Goal: Information Seeking & Learning: Learn about a topic

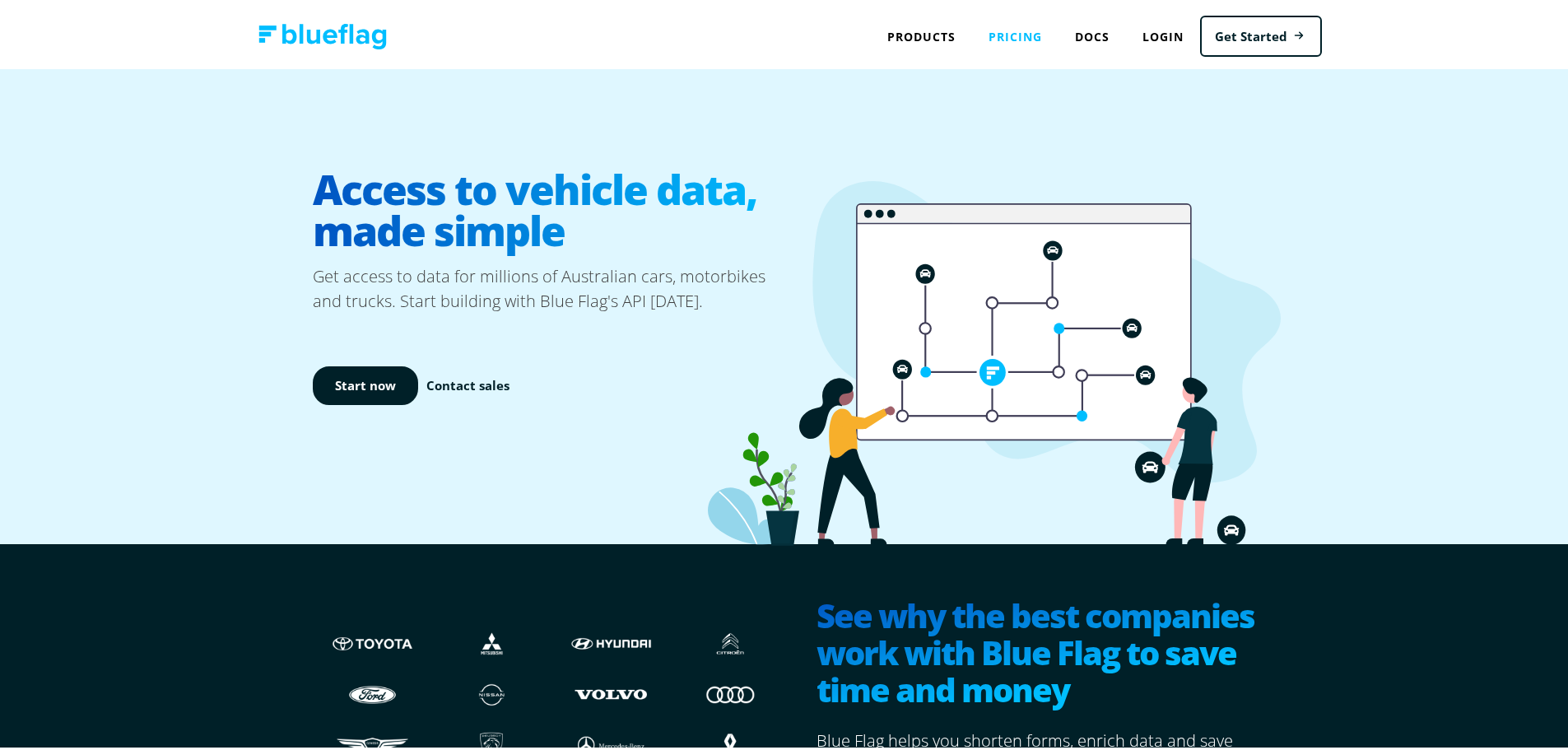
click at [1020, 35] on link "Pricing" at bounding box center [1015, 33] width 86 height 34
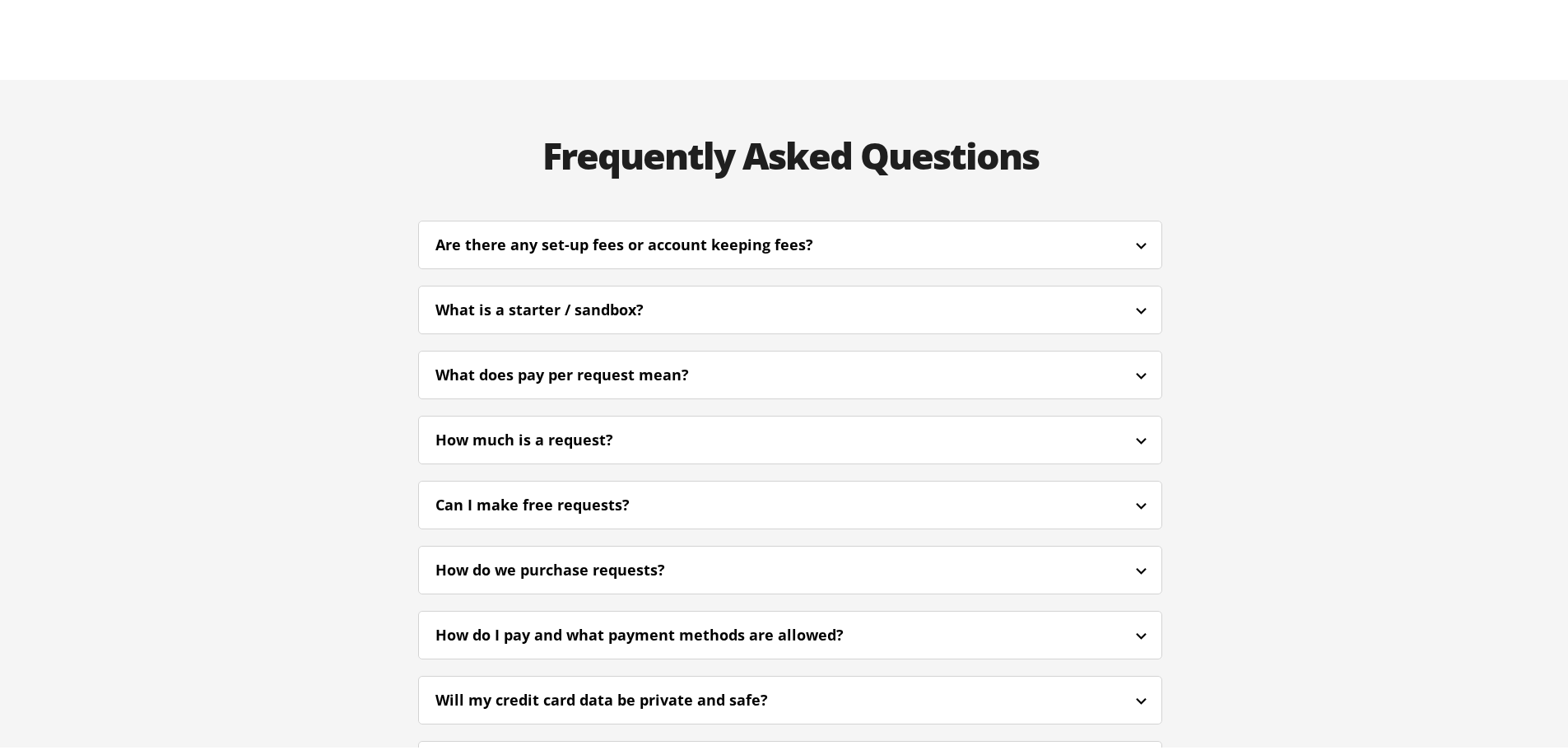
scroll to position [3787, 0]
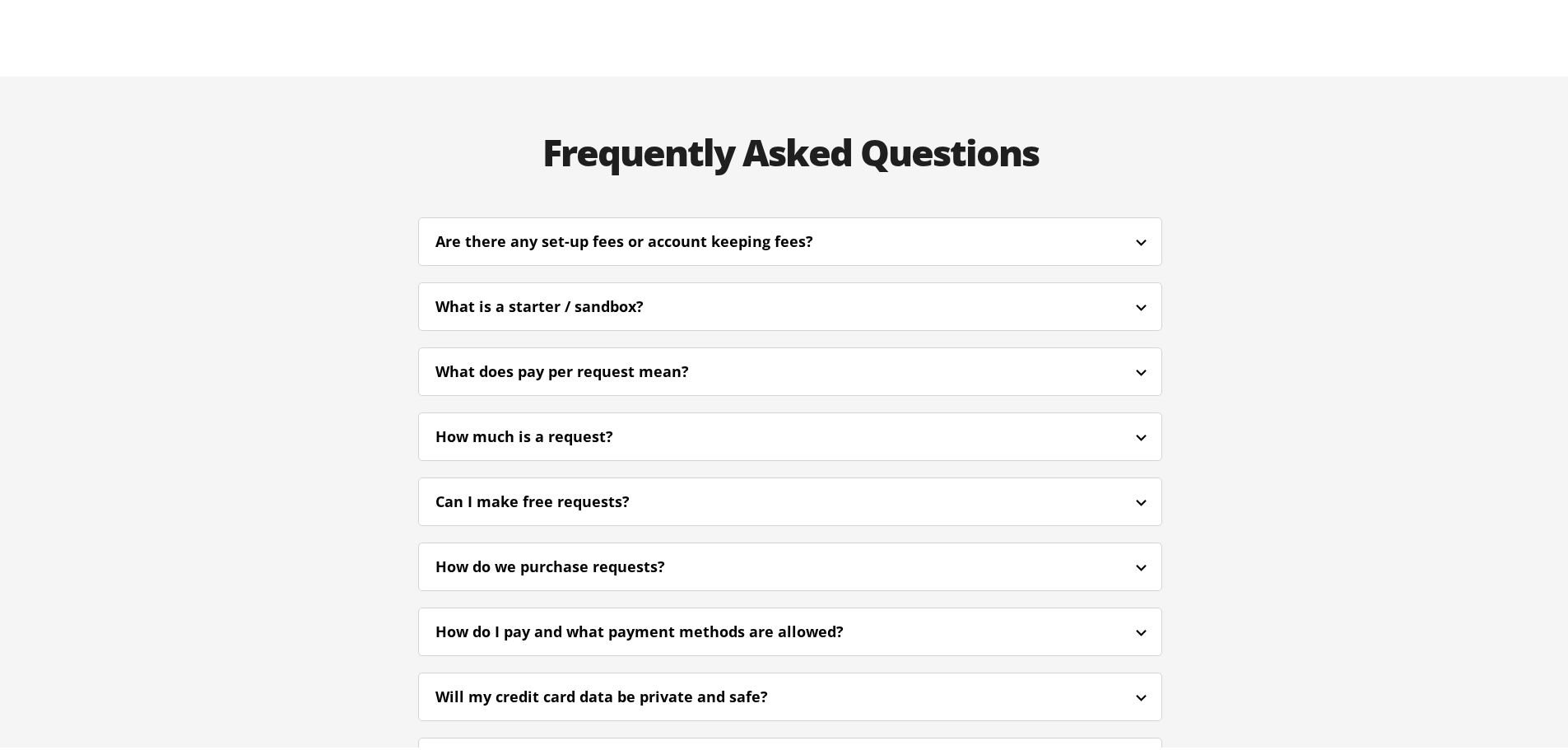
click at [1131, 229] on icon at bounding box center [1142, 240] width 21 height 21
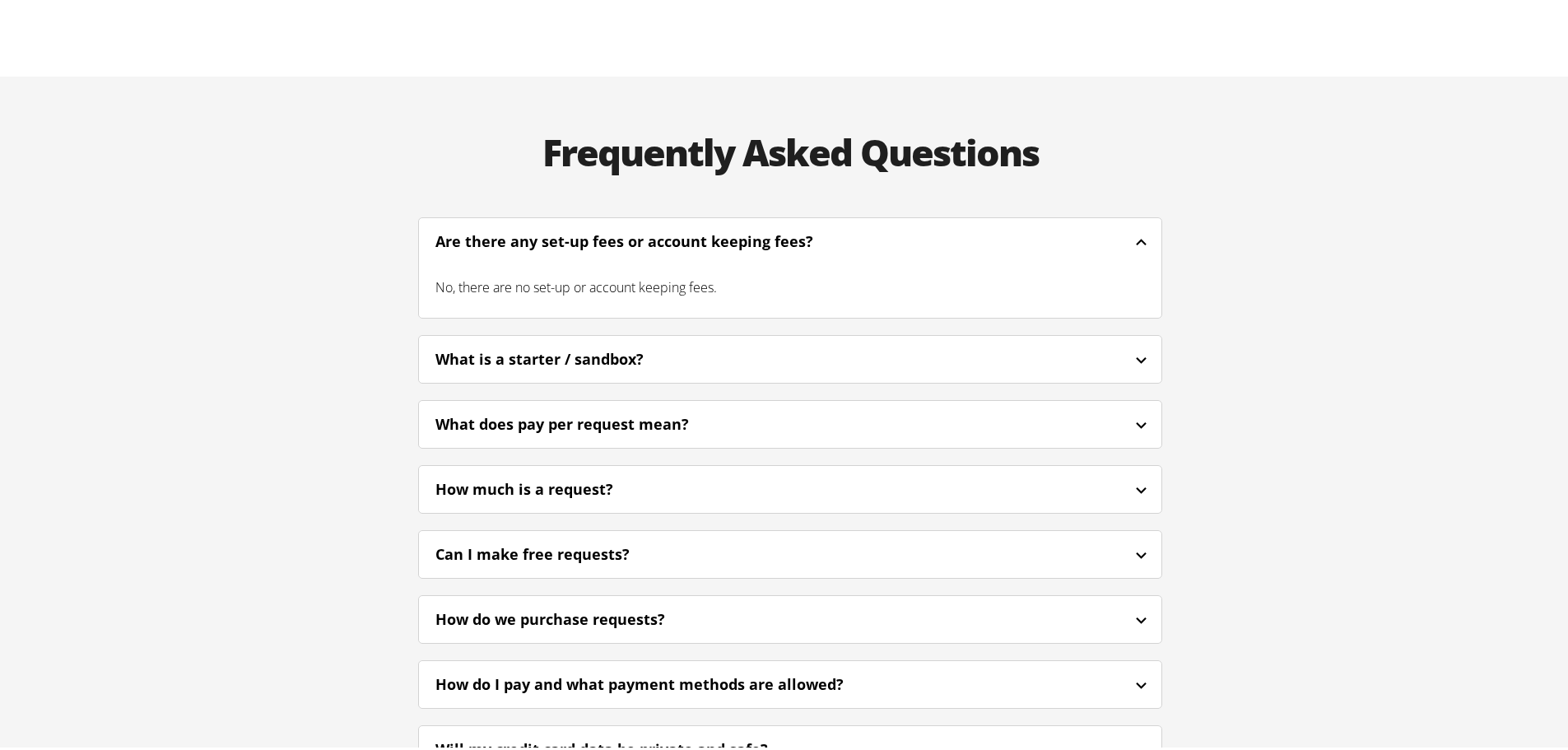
click at [1136, 235] on icon at bounding box center [1141, 239] width 10 height 7
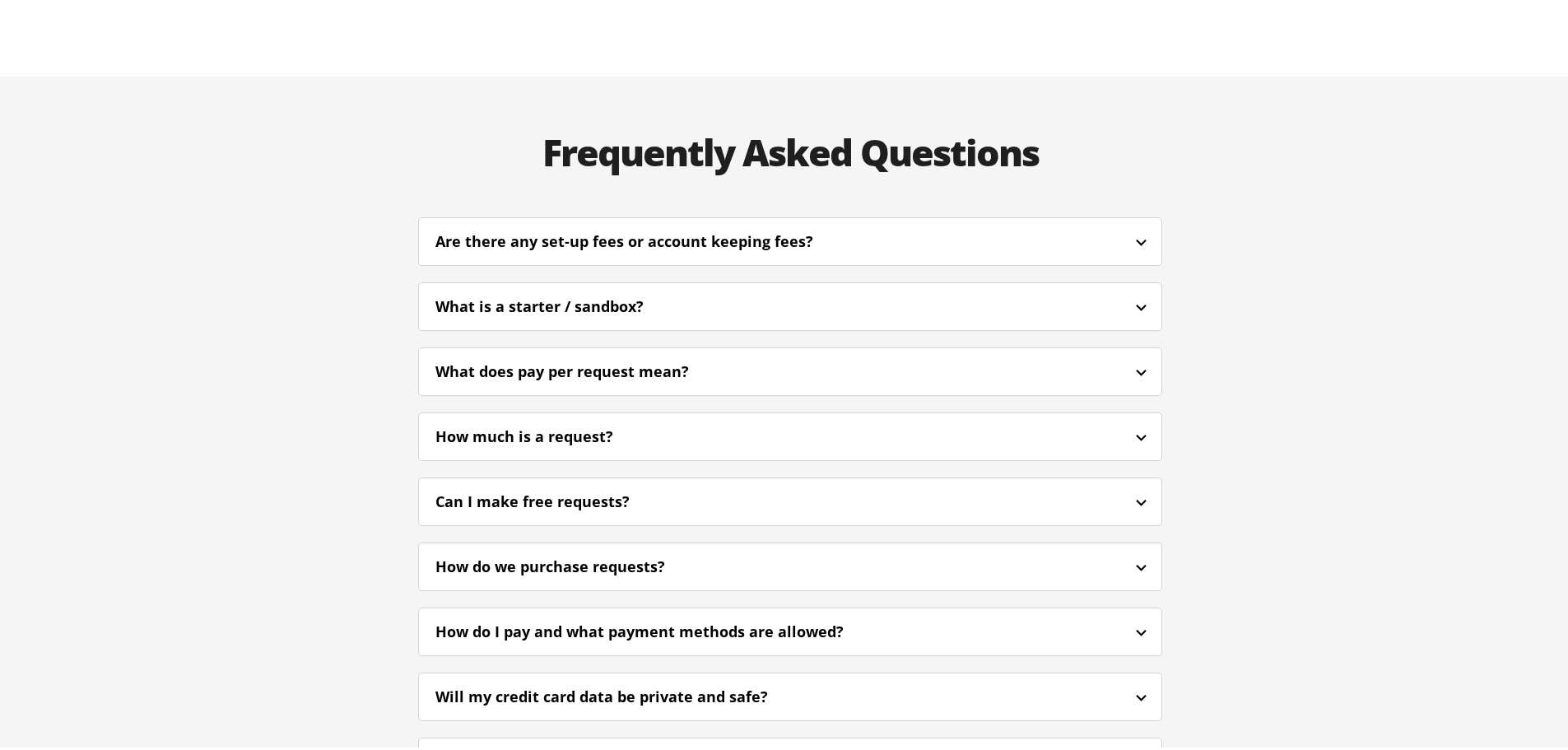
click at [1136, 294] on icon at bounding box center [1142, 304] width 21 height 21
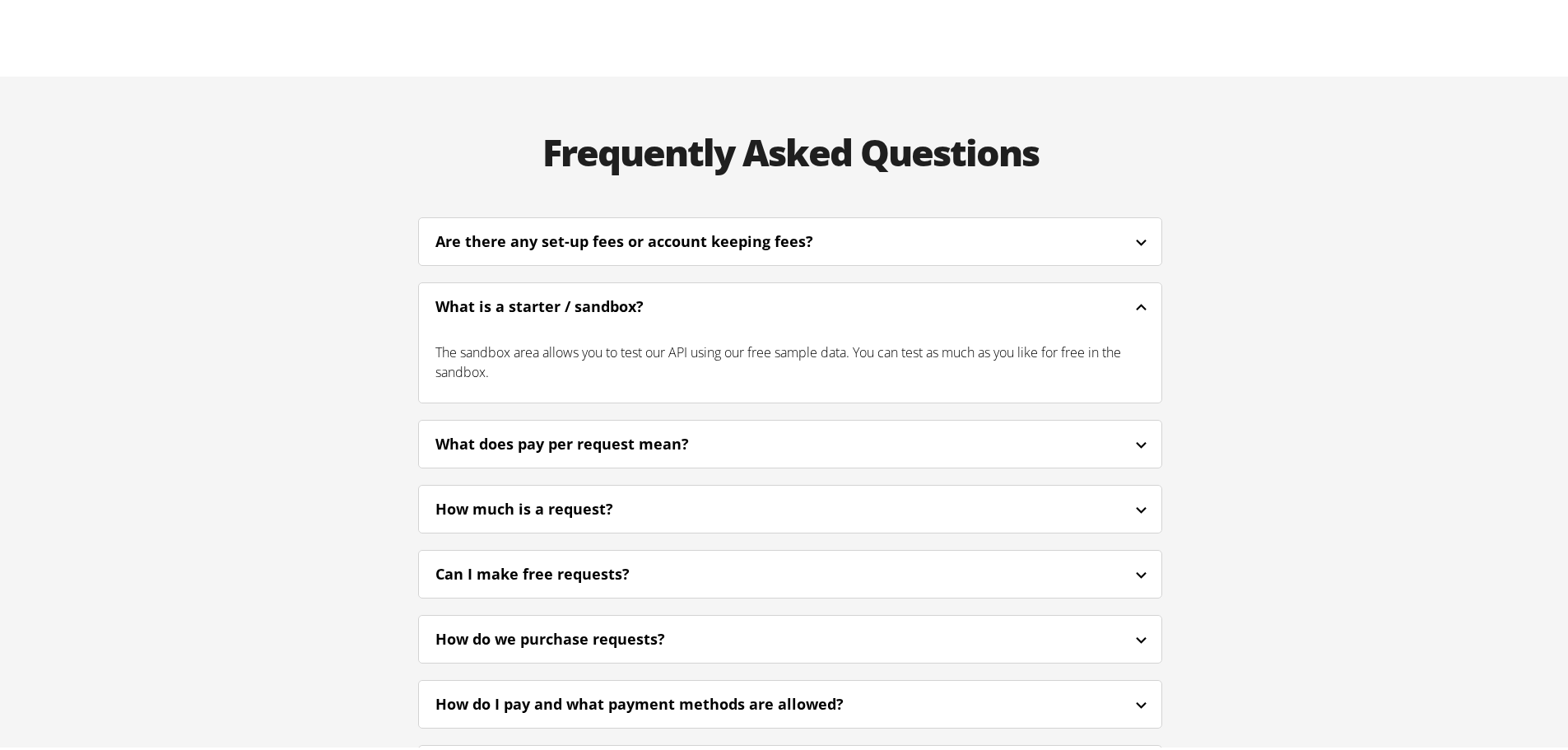
click at [1136, 300] on icon at bounding box center [1141, 304] width 10 height 7
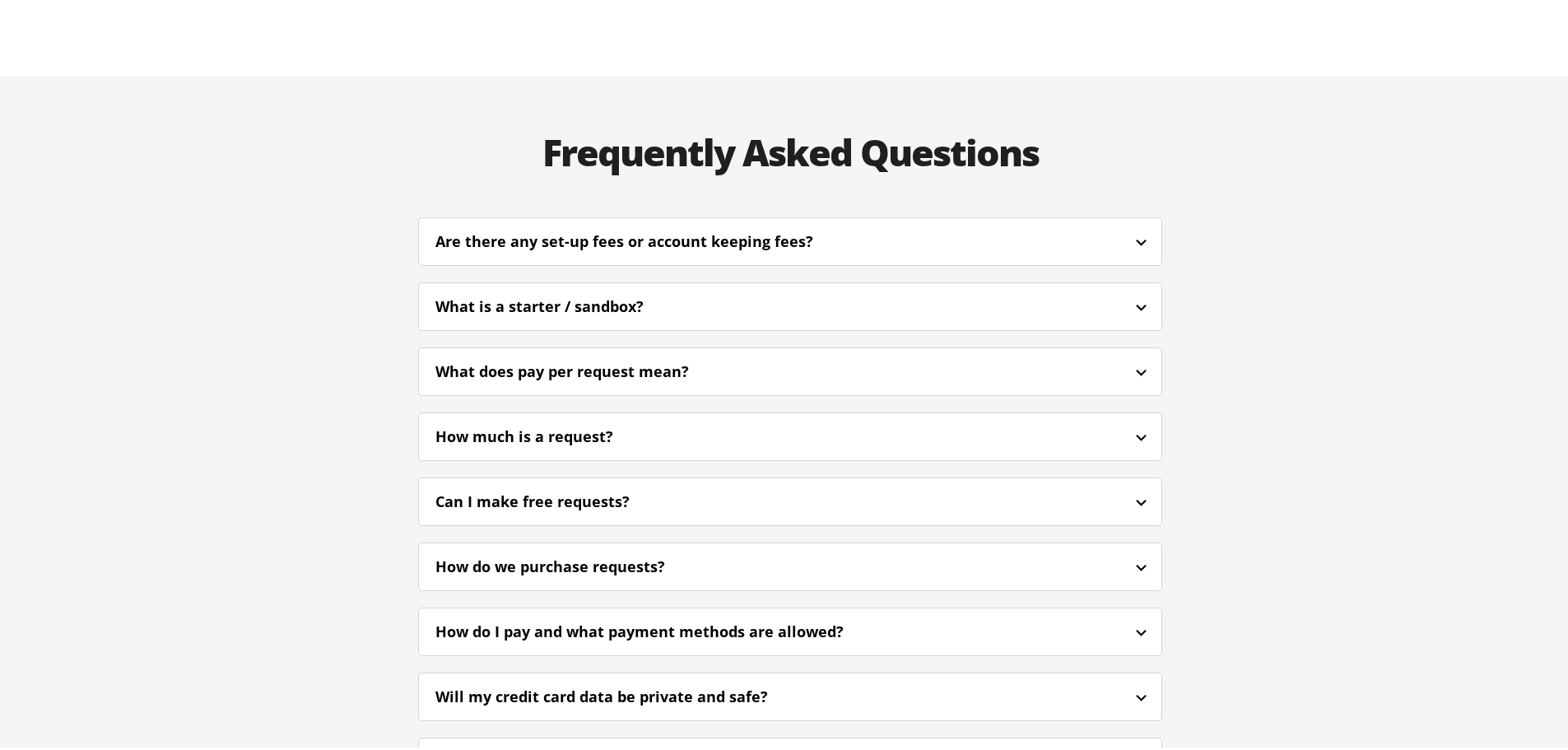
click at [1132, 359] on icon at bounding box center [1142, 369] width 21 height 21
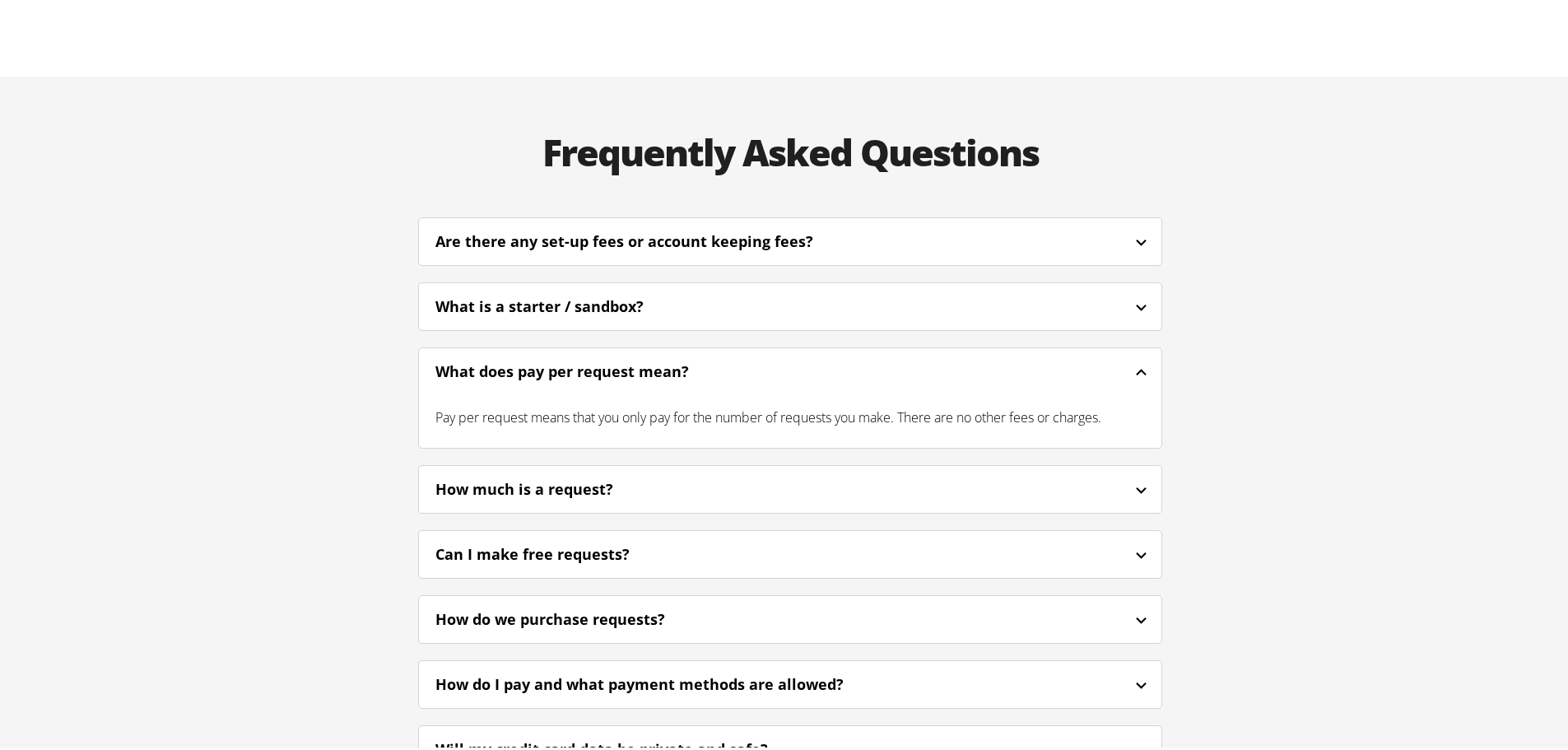
click at [1134, 359] on icon at bounding box center [1142, 369] width 21 height 21
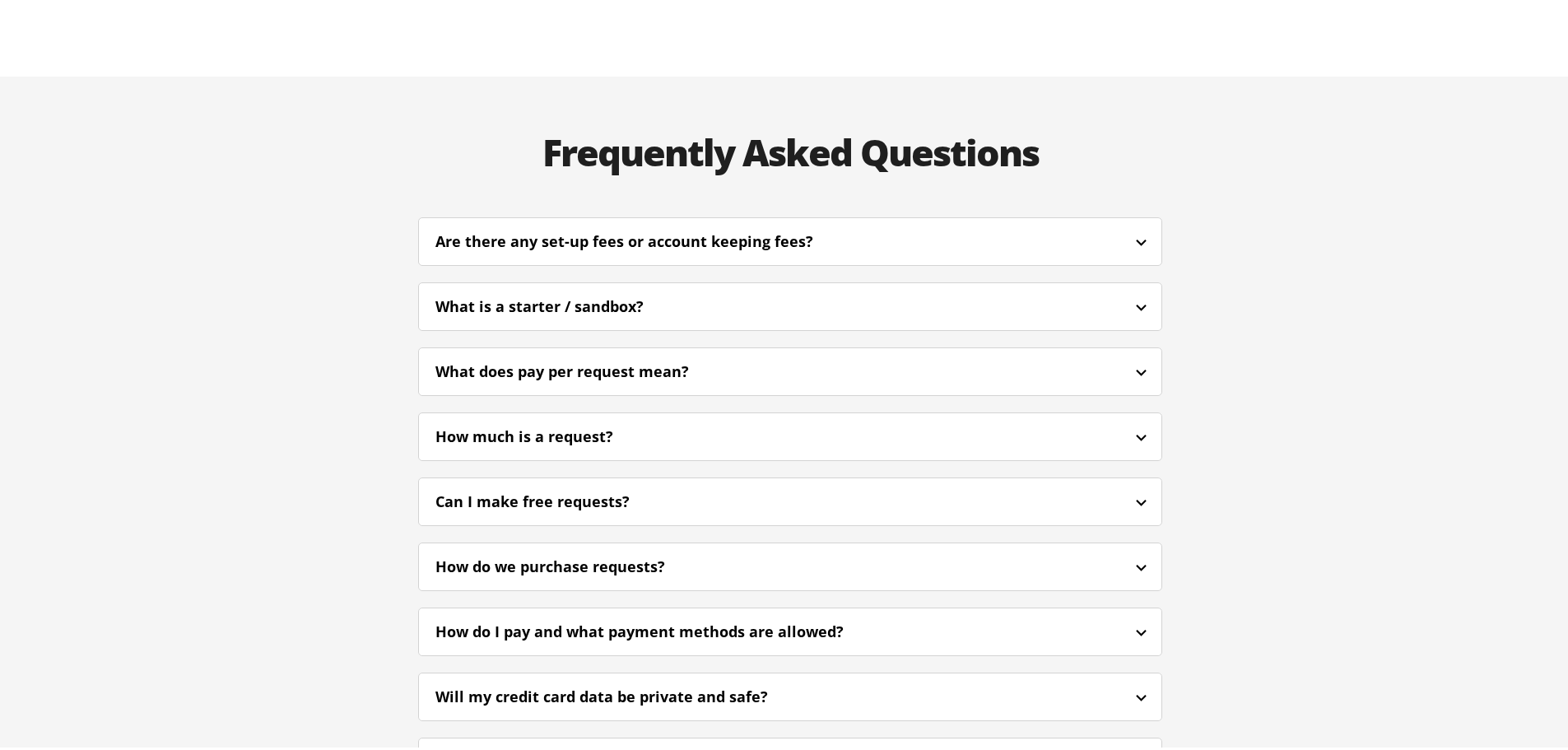
click at [1135, 424] on icon at bounding box center [1142, 434] width 21 height 21
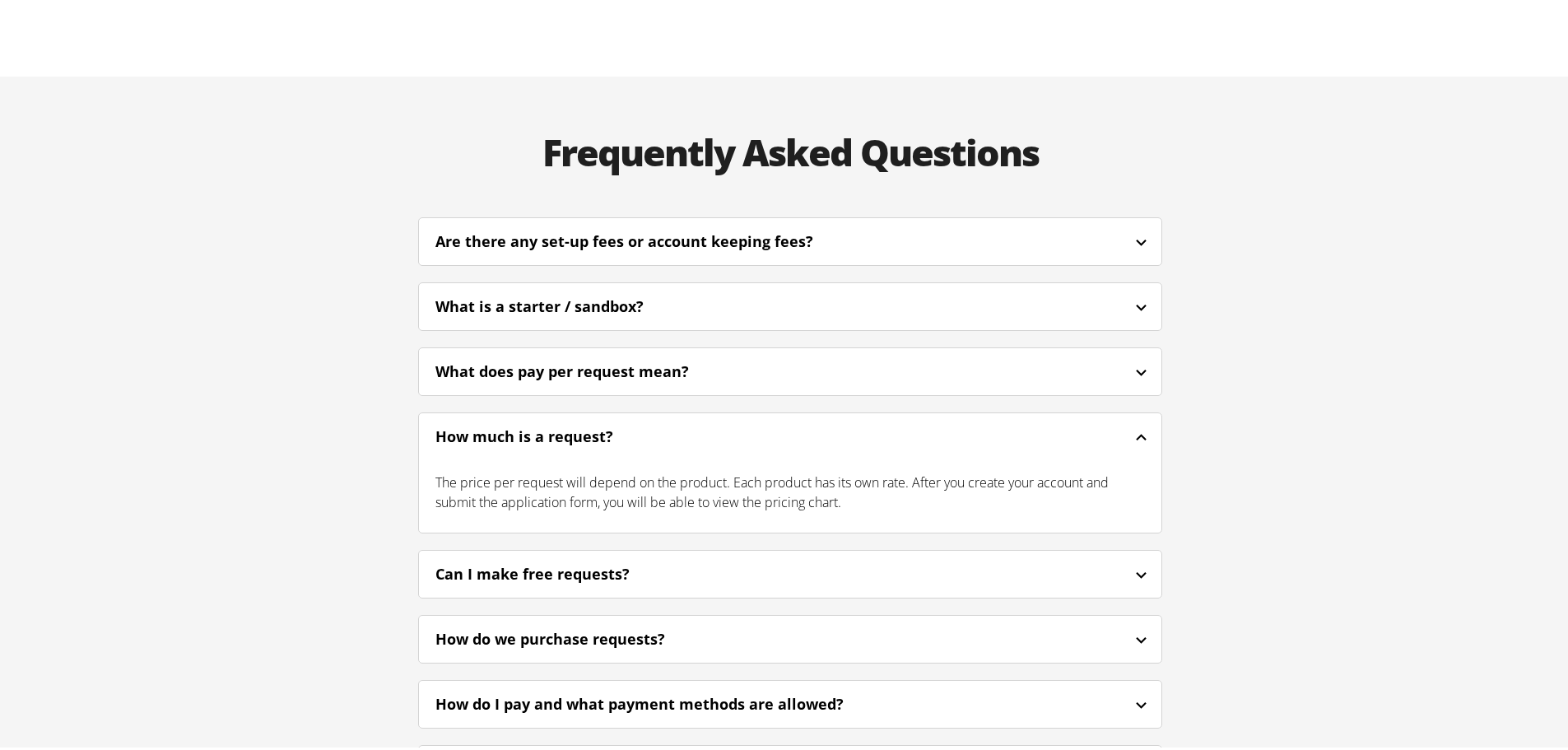
click at [1135, 424] on icon at bounding box center [1142, 434] width 21 height 21
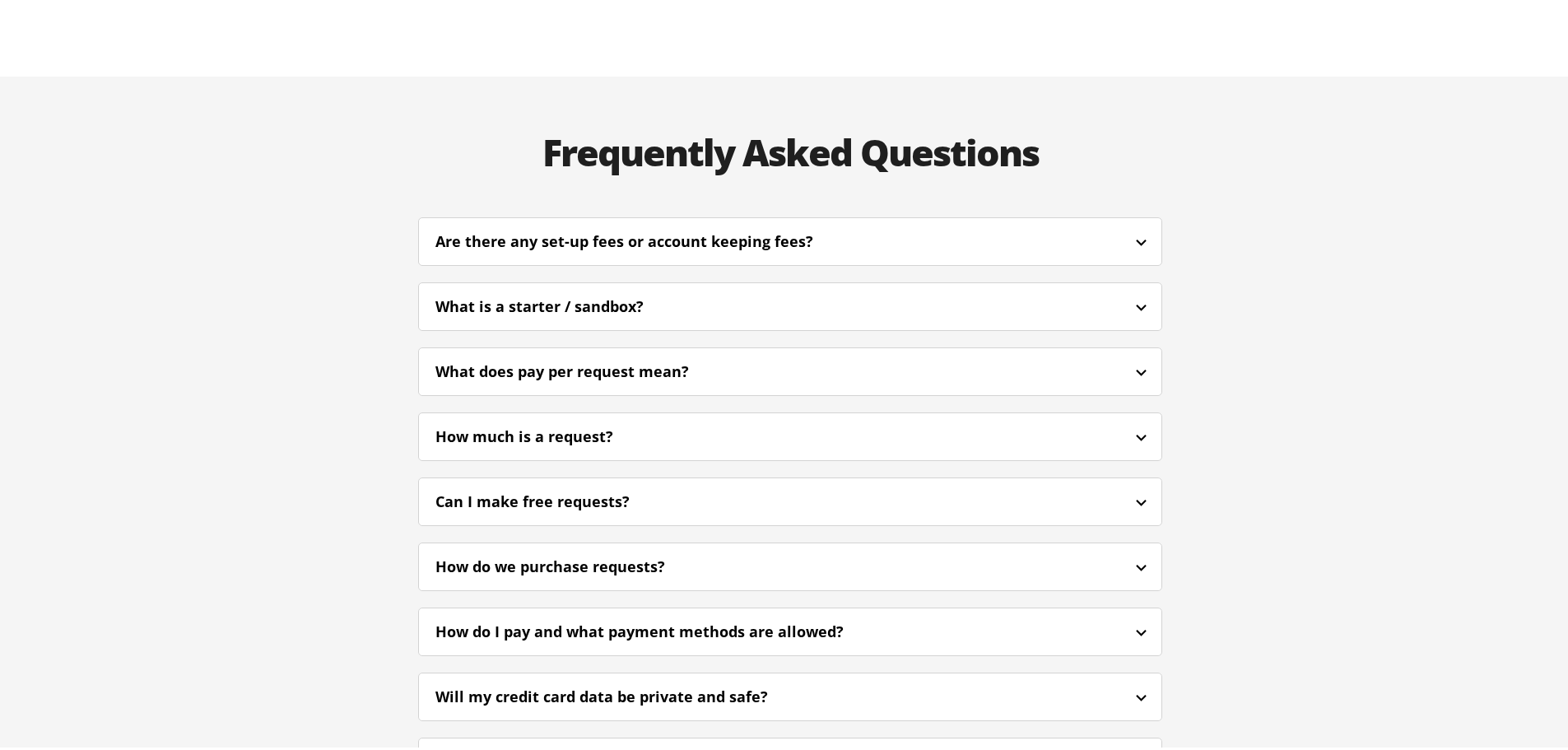
click at [1140, 489] on icon at bounding box center [1142, 499] width 21 height 21
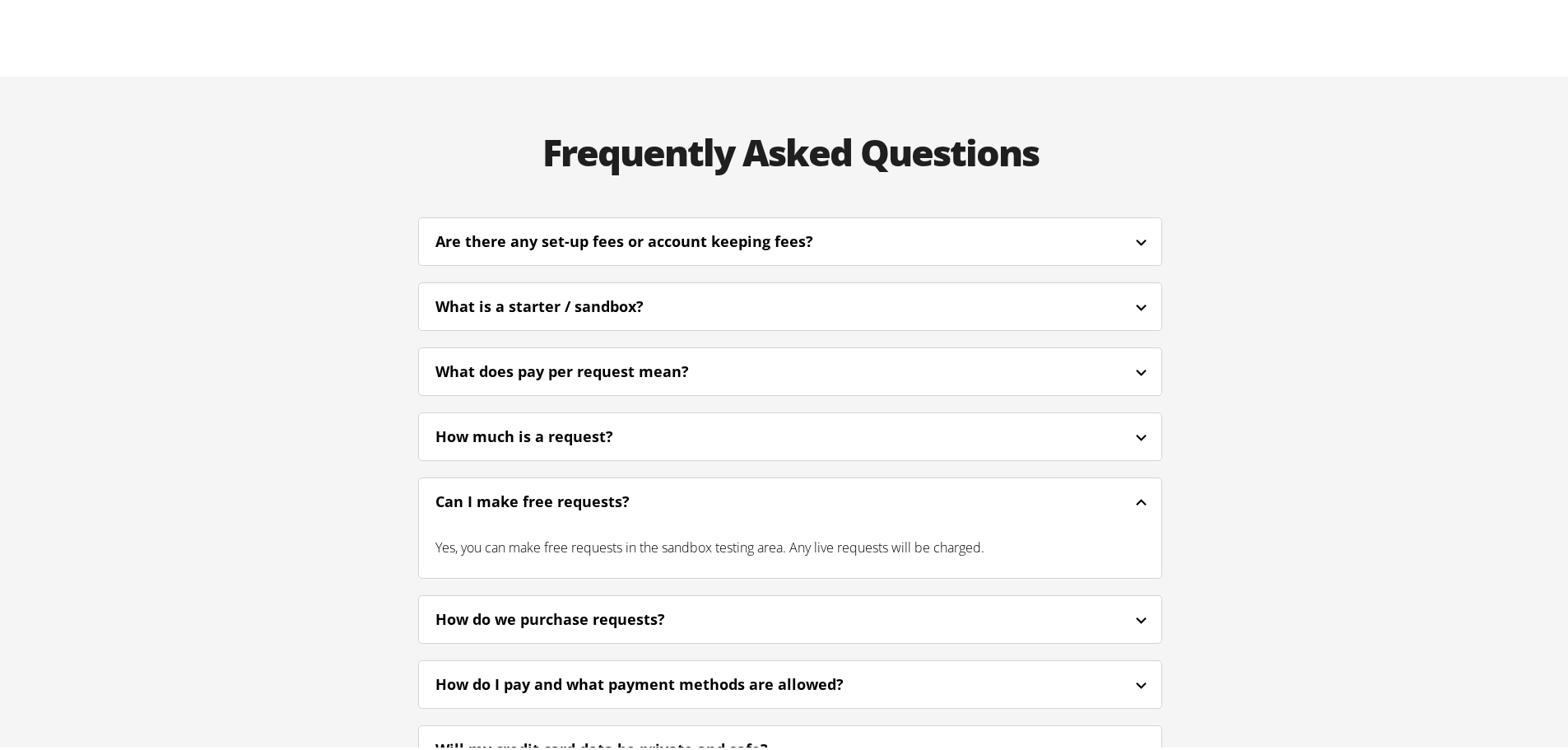
click at [1138, 489] on icon at bounding box center [1142, 499] width 21 height 21
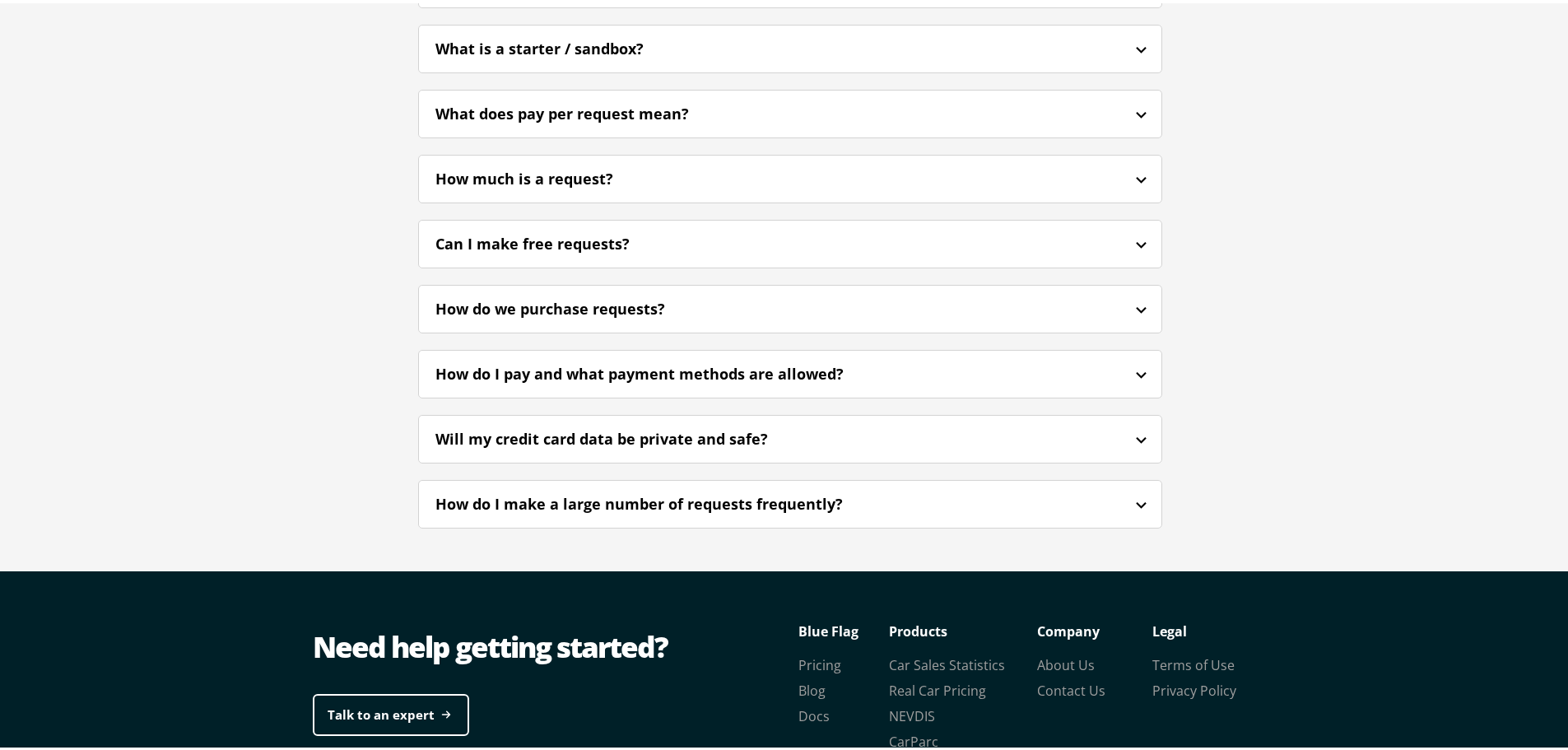
scroll to position [4048, 0]
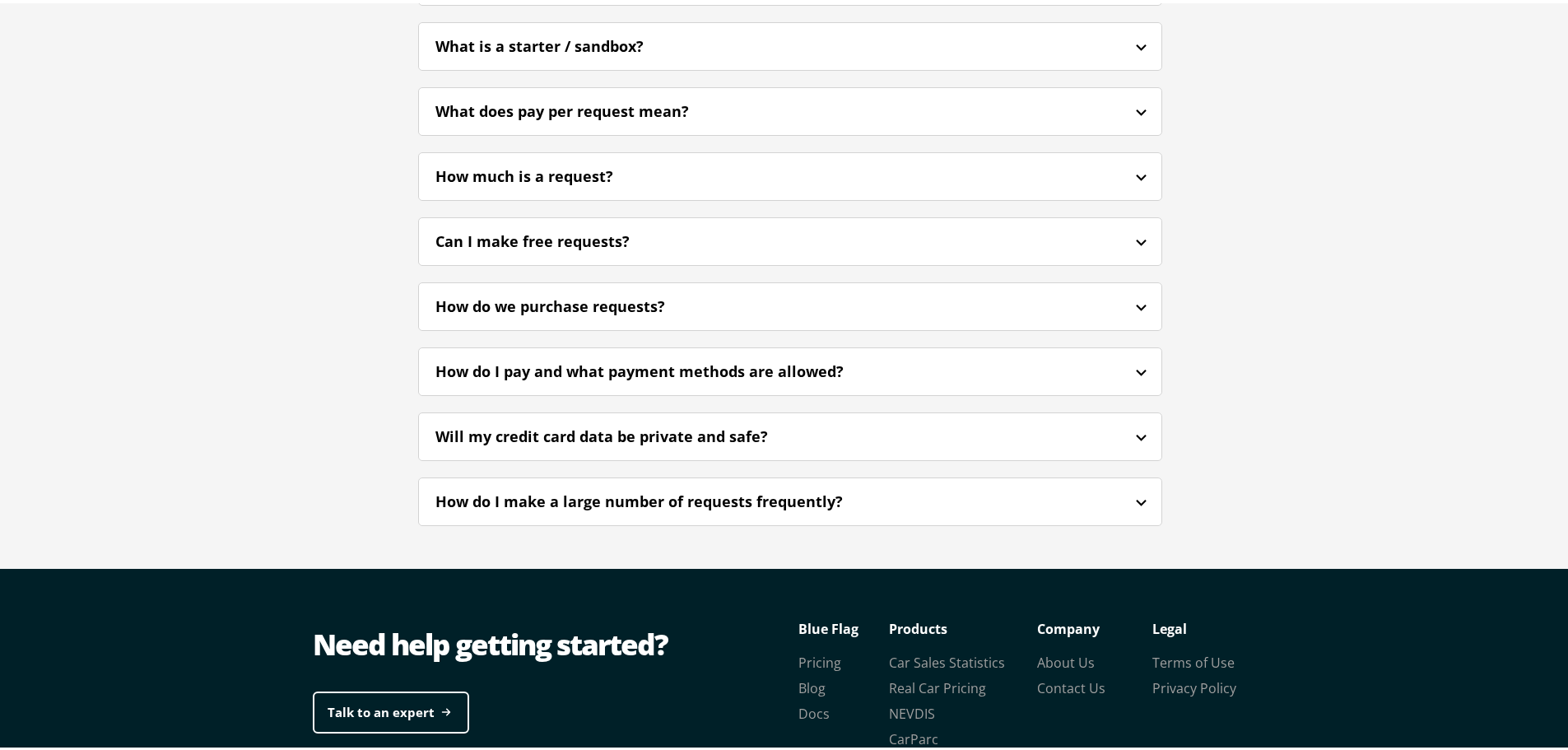
click at [1136, 489] on icon at bounding box center [1142, 499] width 21 height 21
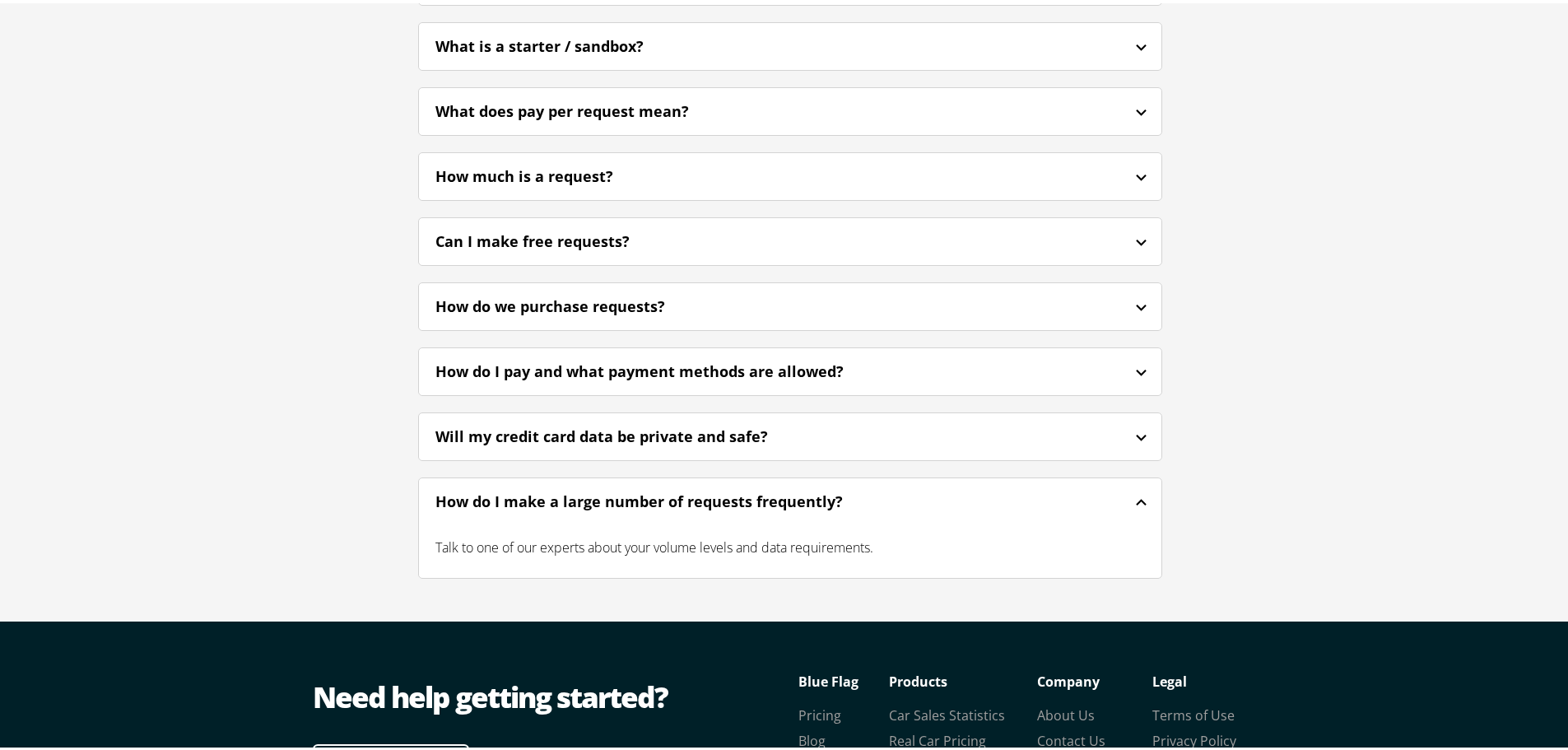
click at [1136, 489] on icon at bounding box center [1142, 499] width 21 height 21
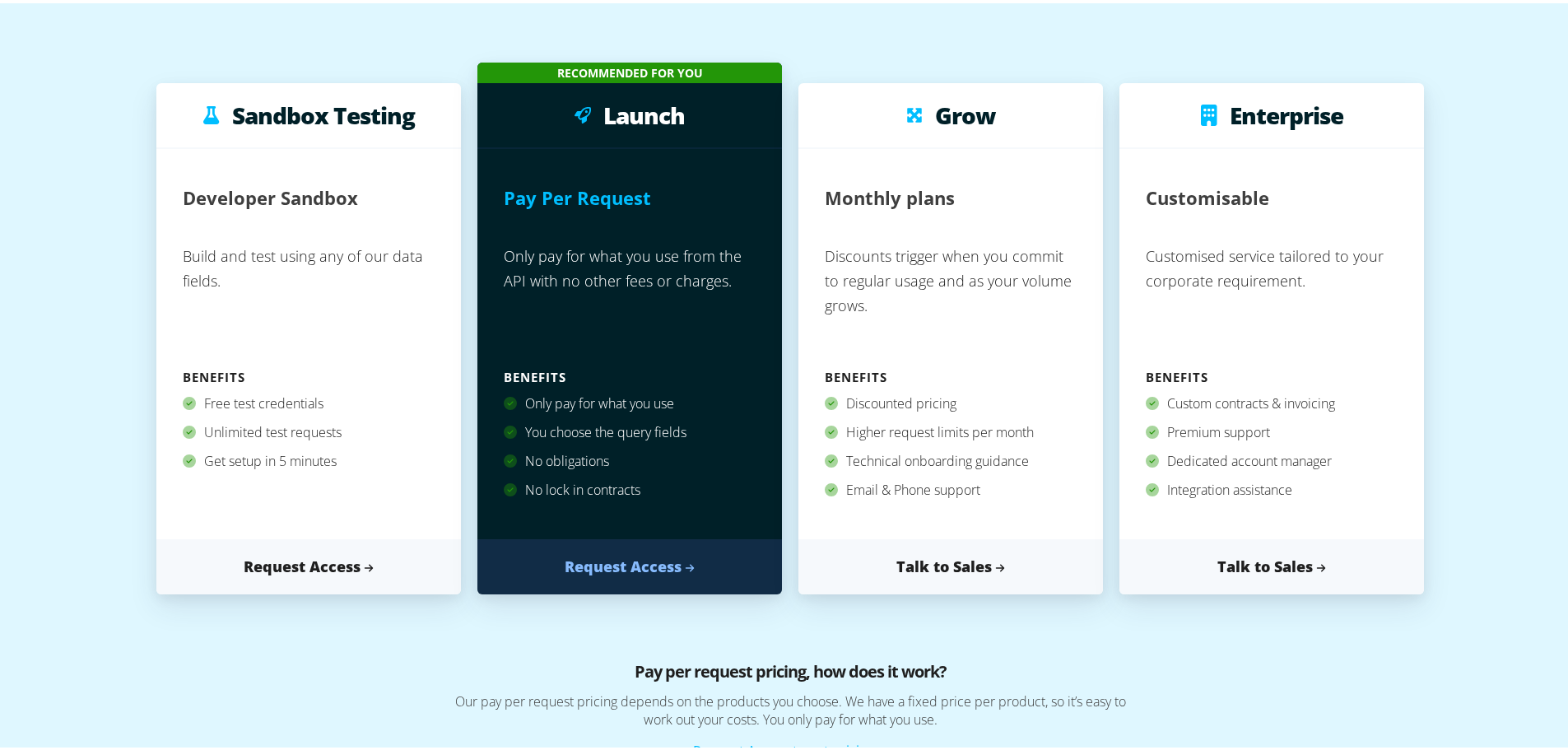
scroll to position [0, 0]
